Goal: Complete application form: Complete application form

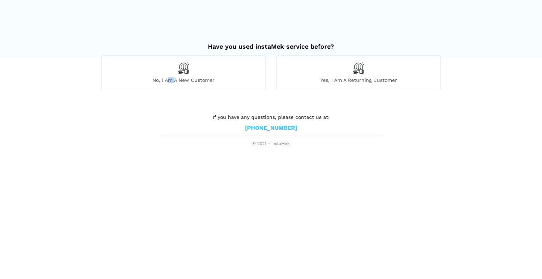
drag, startPoint x: 168, startPoint y: 80, endPoint x: 175, endPoint y: 84, distance: 8.4
click at [175, 84] on div "No, I am a new customer" at bounding box center [183, 72] width 164 height 35
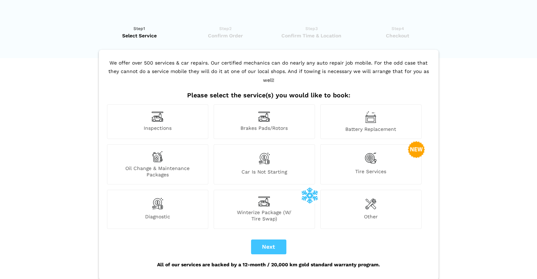
click at [371, 199] on img at bounding box center [370, 204] width 11 height 14
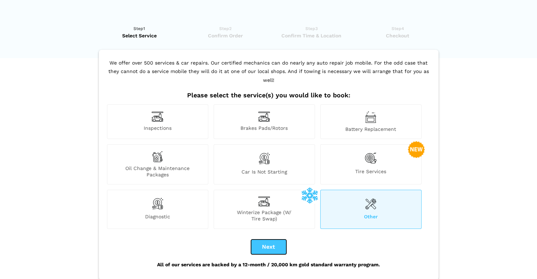
click at [275, 240] on button "Next" at bounding box center [268, 247] width 35 height 15
checkbox input "true"
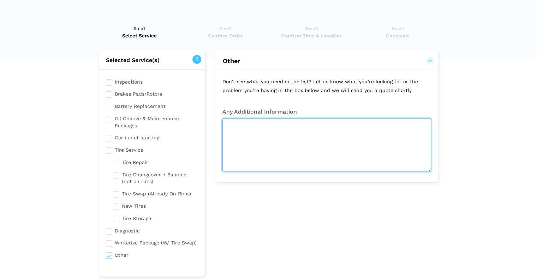
click at [407, 134] on textarea at bounding box center [326, 145] width 209 height 53
type textarea "s"
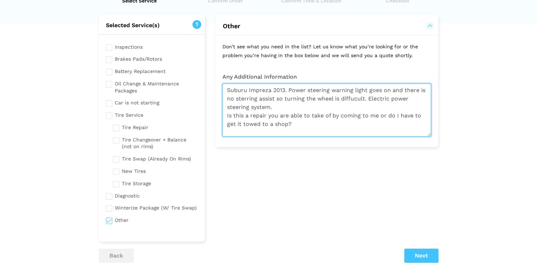
scroll to position [28, 0]
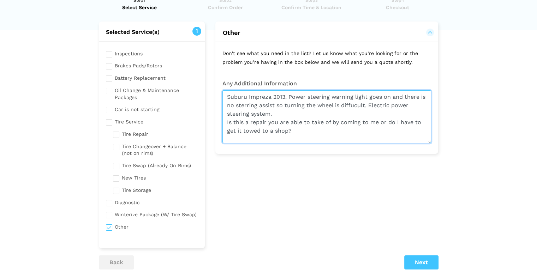
click at [327, 118] on textarea "Suburu Impreza 2013. Power steering warning light goes on and there is no sterr…" at bounding box center [326, 116] width 209 height 53
click at [247, 104] on textarea "Suburu Impreza 2013. Power steering warning light goes on and there is no sterr…" at bounding box center [326, 116] width 209 height 53
click at [289, 108] on textarea "Suburu Impreza 2013. Power steering warning light goes on and there is no steer…" at bounding box center [326, 116] width 209 height 53
click at [284, 109] on textarea "Suburu Impreza 2013. Power steering warning light goes on and there is no steer…" at bounding box center [326, 116] width 209 height 53
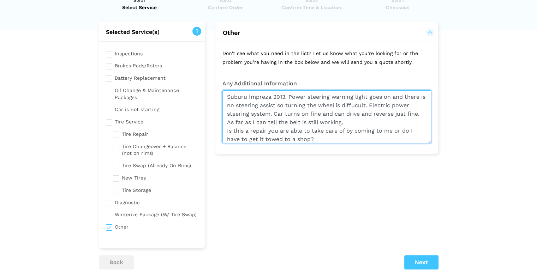
scroll to position [2, 0]
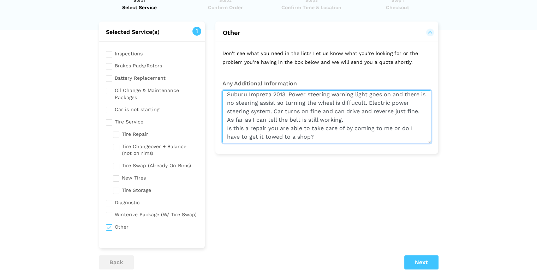
type textarea "Suburu Impreza 2013. Power steering warning light goes on and there is no steer…"
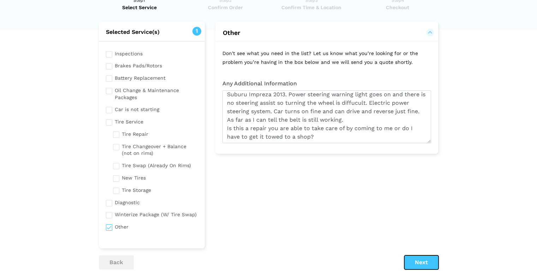
click at [418, 259] on button "Next" at bounding box center [421, 263] width 34 height 14
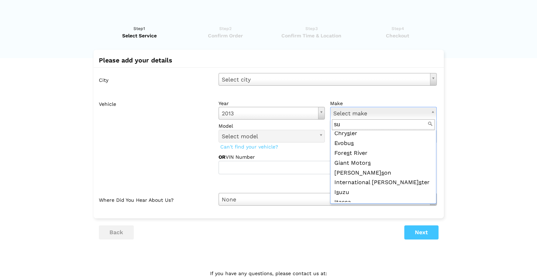
scroll to position [0, 0]
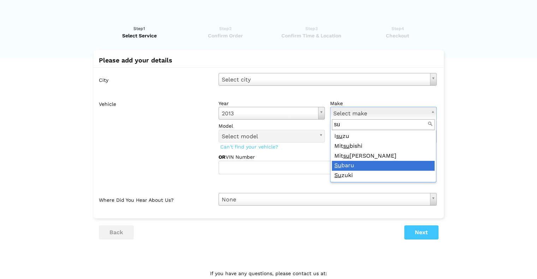
type input "su"
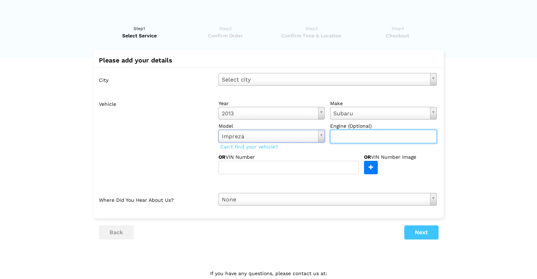
click at [370, 140] on input "text" at bounding box center [383, 136] width 107 height 13
click at [516, 182] on lik "Have you used instaMek service before? No, I am a new customer Yes, I am a retu…" at bounding box center [268, 161] width 537 height 286
click at [341, 189] on div "City Select city Select city [GEOGRAPHIC_DATA]- [GEOGRAPHIC_DATA] - [GEOGRAPHIC…" at bounding box center [269, 139] width 350 height 144
click at [274, 86] on div "City Select city Select city [GEOGRAPHIC_DATA]- [GEOGRAPHIC_DATA] - [GEOGRAPHIC…" at bounding box center [269, 139] width 350 height 144
click at [278, 86] on div "City Select city Select city [GEOGRAPHIC_DATA]- [GEOGRAPHIC_DATA] - [GEOGRAPHIC…" at bounding box center [269, 139] width 350 height 144
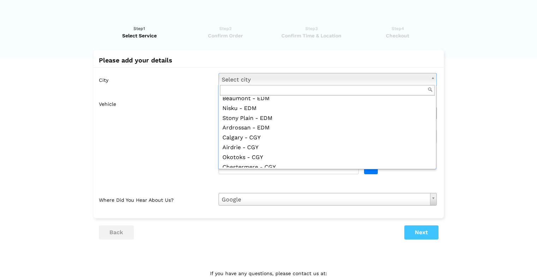
scroll to position [71, 0]
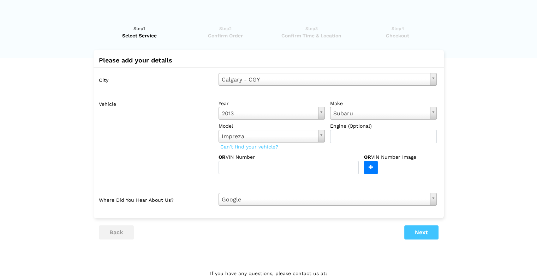
drag, startPoint x: 512, startPoint y: 142, endPoint x: 400, endPoint y: 206, distance: 129.0
click at [509, 143] on lik "Have you used instaMek service before? No, I am a new customer Yes, I am a retu…" at bounding box center [268, 161] width 537 height 286
click at [427, 236] on button "Next" at bounding box center [421, 233] width 34 height 14
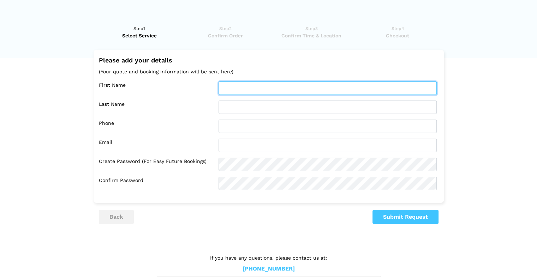
click at [238, 94] on input "text" at bounding box center [327, 88] width 218 height 13
type input "[PERSON_NAME]"
type input "5878902916"
type input "[EMAIL_ADDRESS][DOMAIN_NAME]"
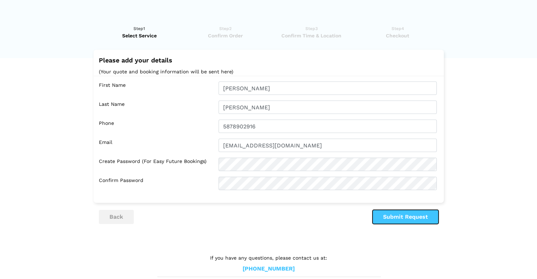
click at [420, 221] on button "Submit Request" at bounding box center [405, 217] width 66 height 14
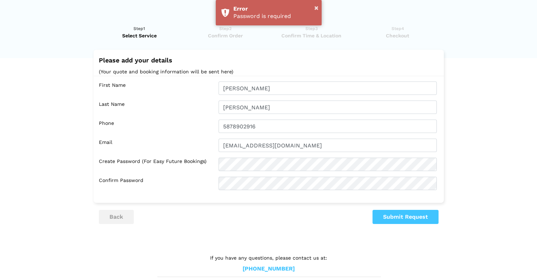
click at [291, 156] on div "First Name [GEOGRAPHIC_DATA] Last Name [PERSON_NAME] Phone 5878902916 Email [EM…" at bounding box center [269, 136] width 350 height 120
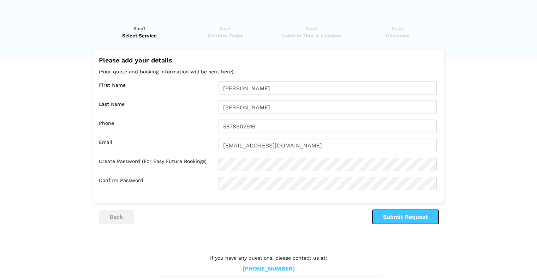
click at [423, 214] on button "Submit Request" at bounding box center [405, 217] width 66 height 14
